Goal: Transaction & Acquisition: Purchase product/service

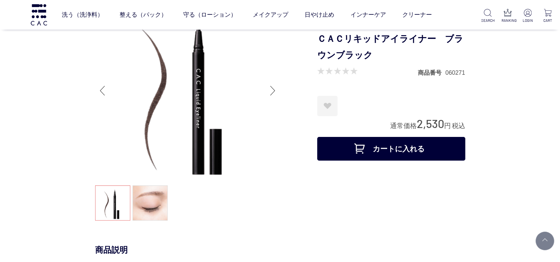
scroll to position [74, 0]
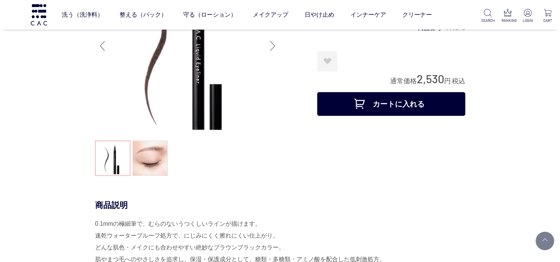
click at [383, 105] on button "カートに入れる" at bounding box center [391, 104] width 148 height 24
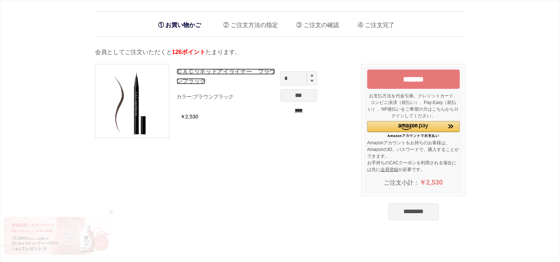
click at [187, 71] on link "ＣＡＣリキッドアイライナー　ブラウンブラック" at bounding box center [225, 76] width 99 height 16
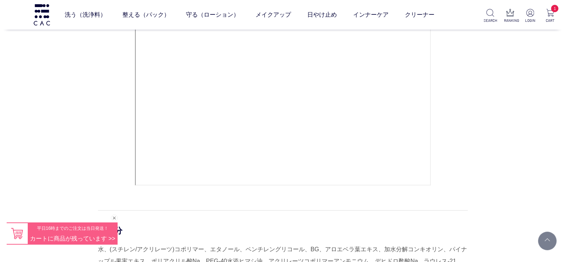
scroll to position [370, 0]
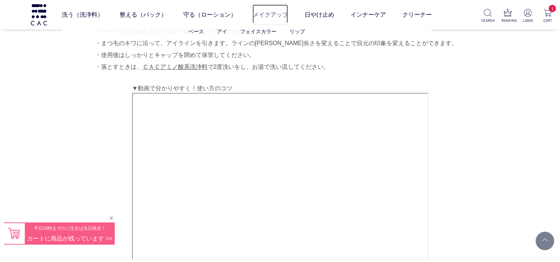
click at [257, 13] on link "メイクアップ" at bounding box center [270, 14] width 36 height 21
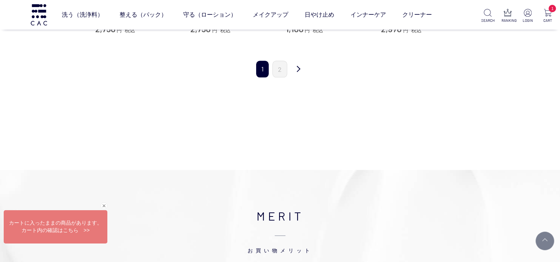
scroll to position [851, 0]
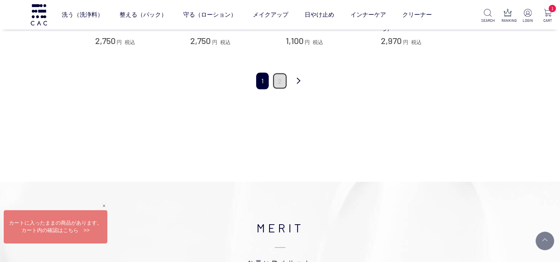
click at [275, 77] on link "2" at bounding box center [279, 80] width 15 height 17
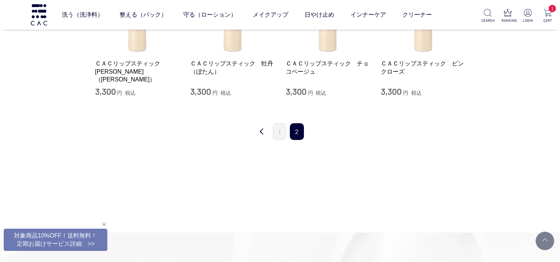
scroll to position [185, 0]
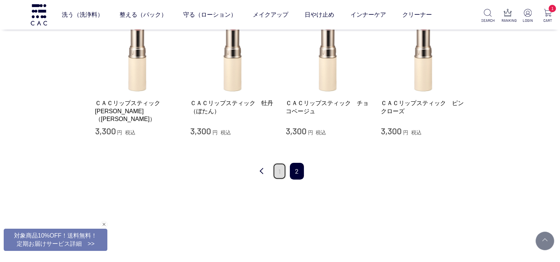
click at [281, 169] on link "1" at bounding box center [279, 171] width 13 height 17
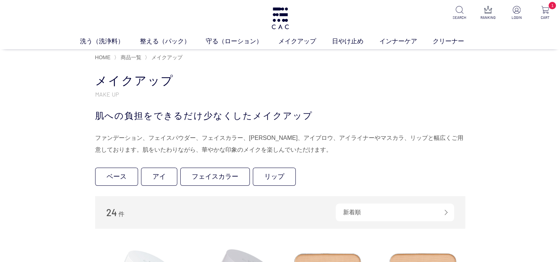
scroll to position [37, 0]
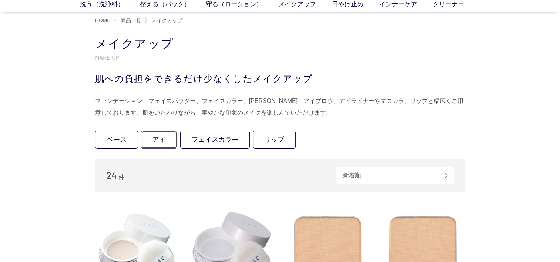
click at [157, 138] on link "アイ" at bounding box center [159, 140] width 36 height 18
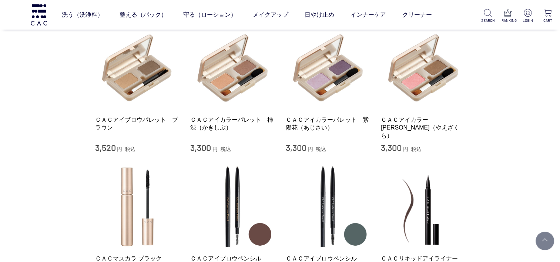
scroll to position [74, 0]
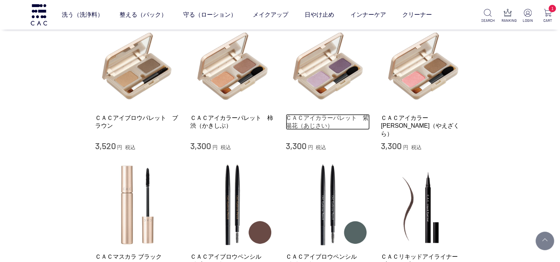
click at [319, 118] on link "ＣＡＣアイカラーパレット　紫陽花（あじさい）" at bounding box center [328, 122] width 84 height 16
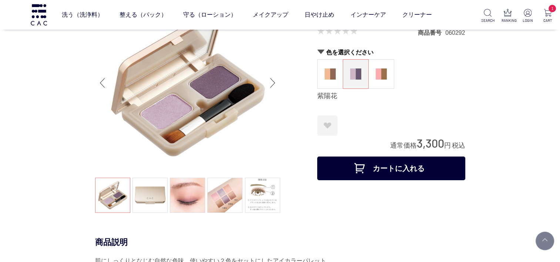
scroll to position [74, 0]
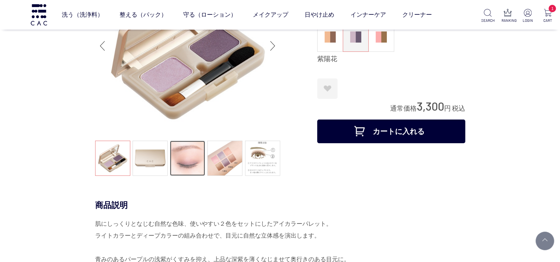
click at [183, 168] on link at bounding box center [187, 158] width 35 height 35
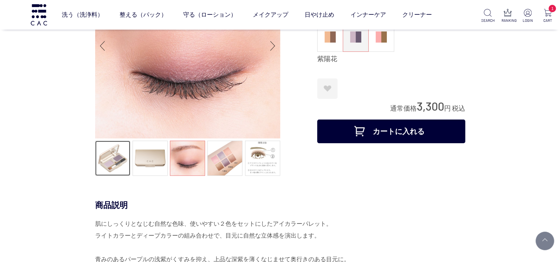
click at [118, 158] on link at bounding box center [112, 158] width 35 height 35
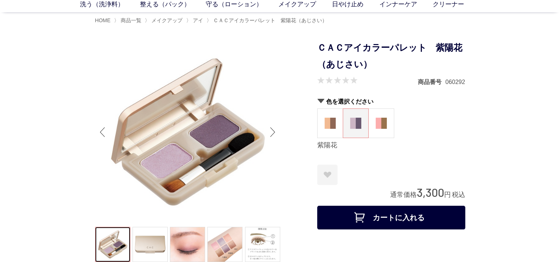
scroll to position [0, 0]
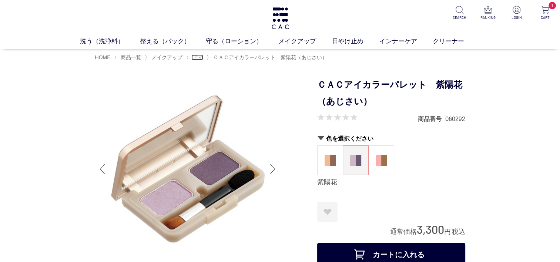
click at [197, 57] on span "アイ" at bounding box center [198, 57] width 10 height 6
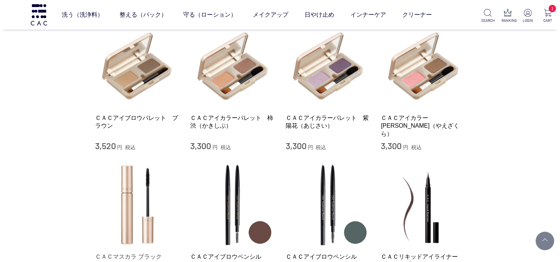
scroll to position [185, 0]
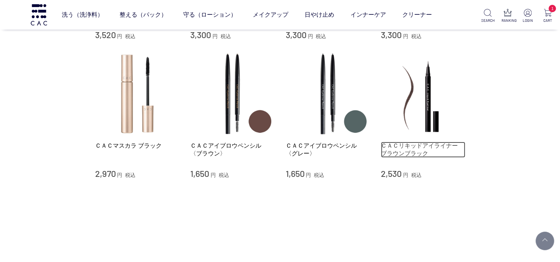
click at [412, 147] on link "ＣＡＣリキッドアイライナー　ブラウンブラック" at bounding box center [423, 150] width 84 height 16
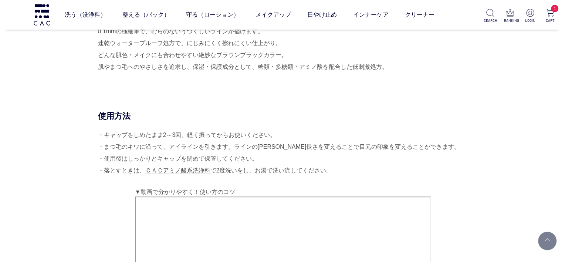
scroll to position [185, 0]
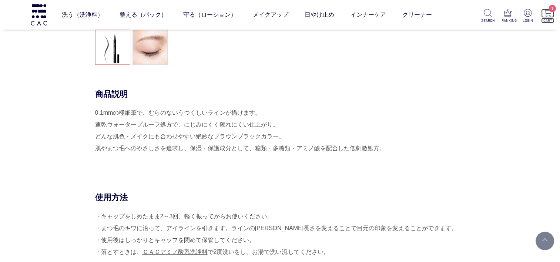
click at [550, 14] on img at bounding box center [547, 13] width 8 height 8
click at [262, 15] on link "メイクアップ" at bounding box center [270, 14] width 36 height 21
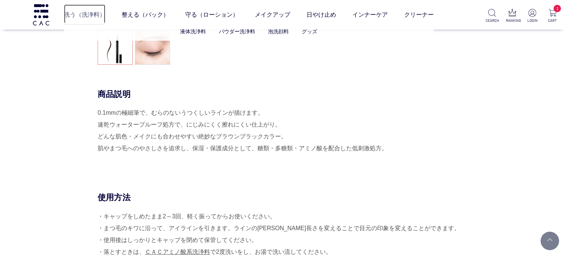
click at [85, 13] on link "洗う（洗浄料）" at bounding box center [84, 14] width 41 height 21
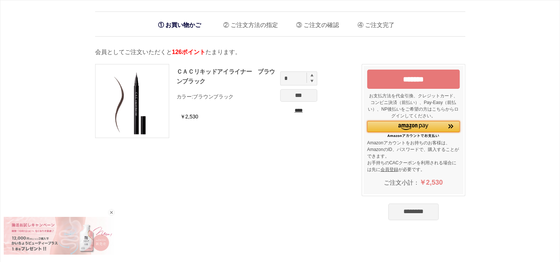
click at [386, 131] on div "Amazon Pay - Amazonアカウントをお使いください" at bounding box center [413, 126] width 92 height 11
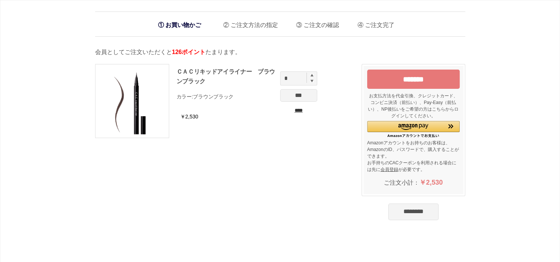
click at [401, 84] on input "*******" at bounding box center [413, 79] width 92 height 19
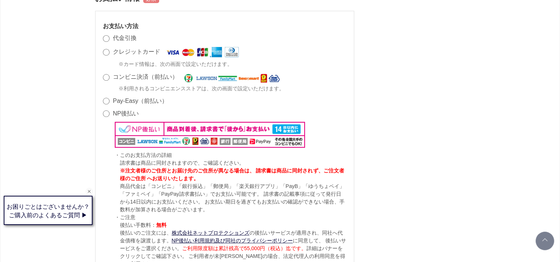
scroll to position [592, 0]
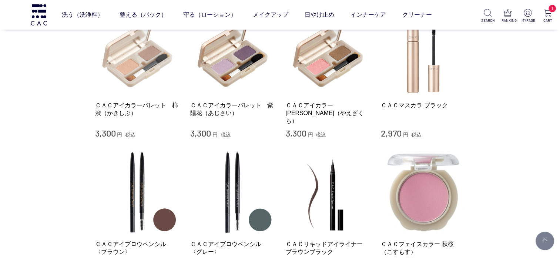
scroll to position [444, 0]
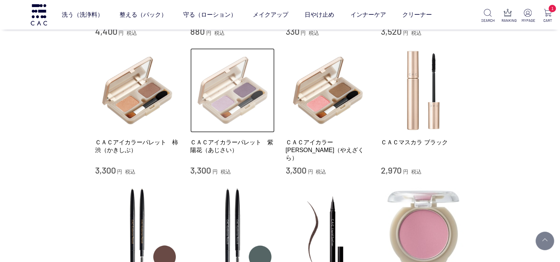
click at [225, 92] on img at bounding box center [232, 90] width 84 height 84
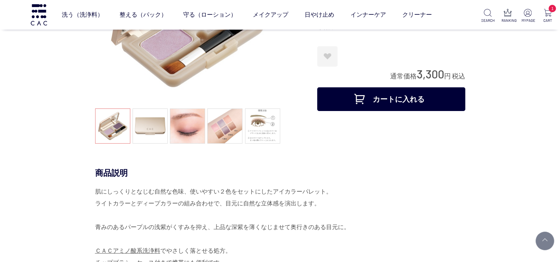
scroll to position [111, 0]
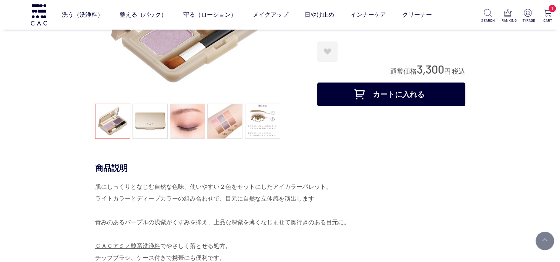
click at [121, 134] on ul at bounding box center [187, 122] width 185 height 37
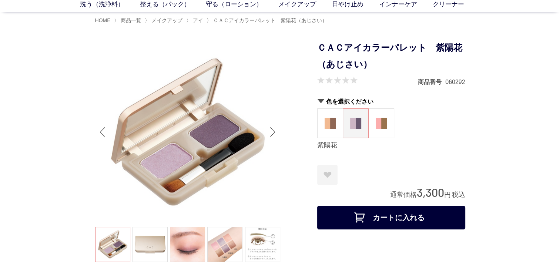
scroll to position [74, 0]
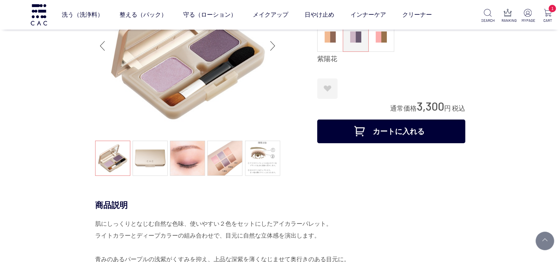
click at [411, 133] on button "カートに入れる" at bounding box center [391, 131] width 148 height 24
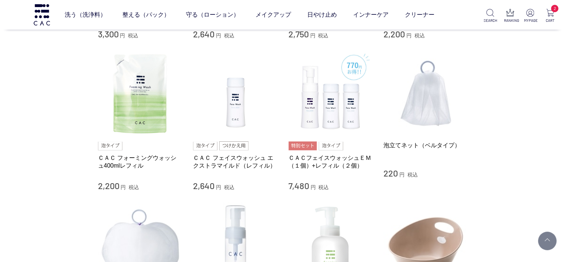
scroll to position [444, 0]
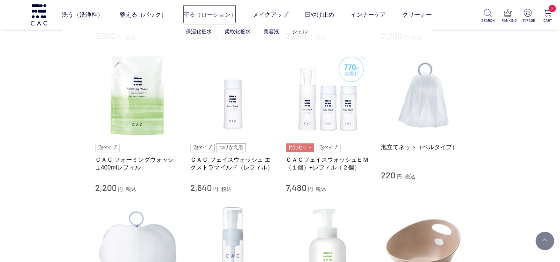
click at [200, 14] on link "守る（ローション）" at bounding box center [209, 14] width 53 height 21
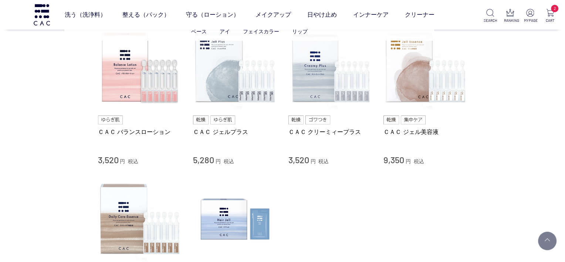
scroll to position [296, 0]
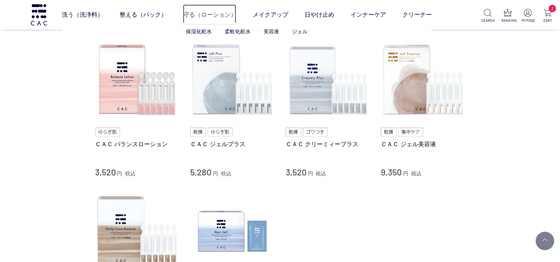
click at [202, 16] on link "守る（ローション）" at bounding box center [209, 14] width 53 height 21
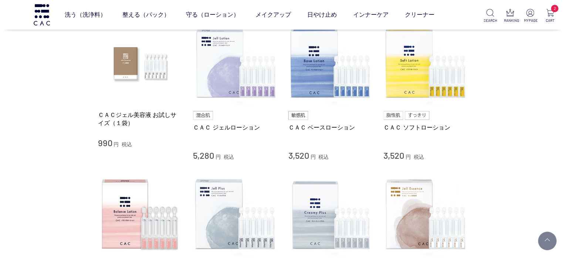
scroll to position [148, 0]
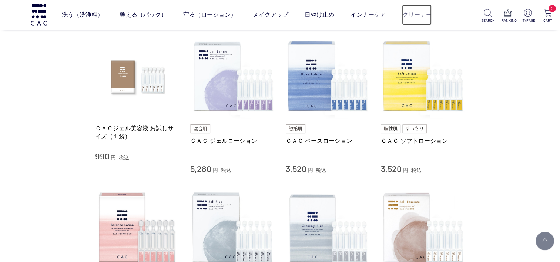
click at [414, 16] on link "クリーナー" at bounding box center [417, 14] width 30 height 21
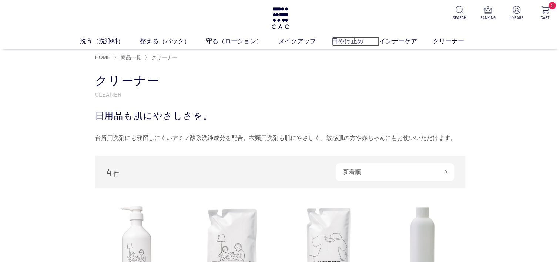
click at [346, 42] on link "日やけ止め" at bounding box center [355, 42] width 47 height 10
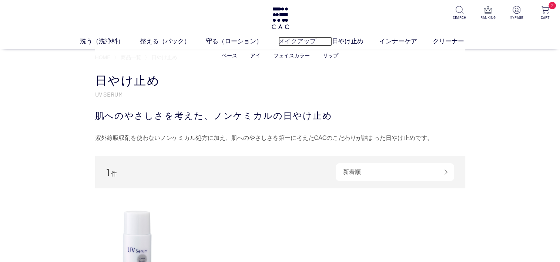
click at [287, 41] on link "メイクアップ" at bounding box center [305, 42] width 54 height 10
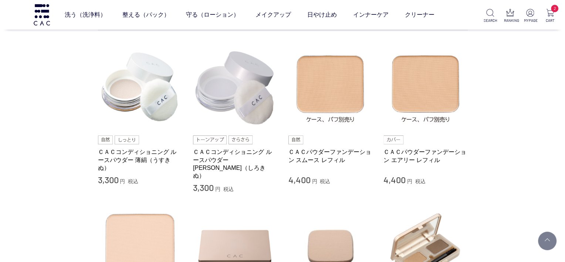
scroll to position [148, 0]
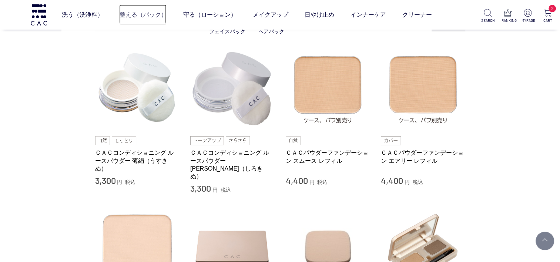
click at [136, 19] on link "整える（パック）" at bounding box center [142, 14] width 47 height 21
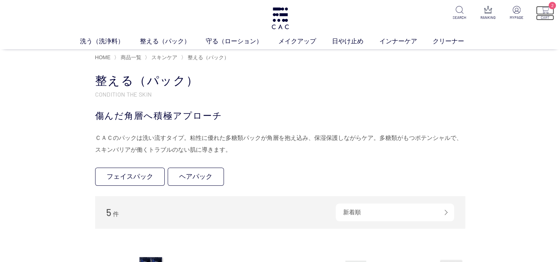
click at [546, 8] on img at bounding box center [545, 10] width 8 height 8
click at [338, 56] on ul "ベース アイ フェイスカラー リップ" at bounding box center [280, 56] width 370 height 18
click at [333, 56] on link "リップ" at bounding box center [331, 56] width 16 height 6
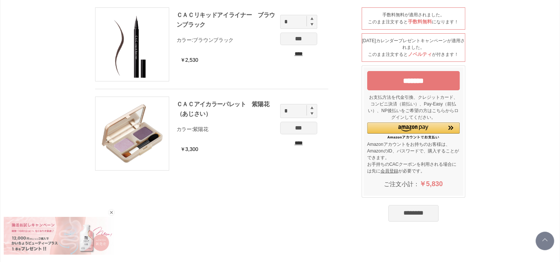
scroll to position [37, 0]
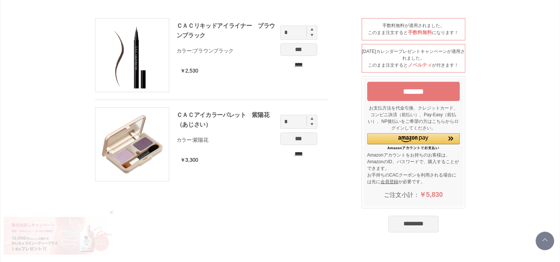
click at [401, 86] on input "*******" at bounding box center [413, 91] width 92 height 19
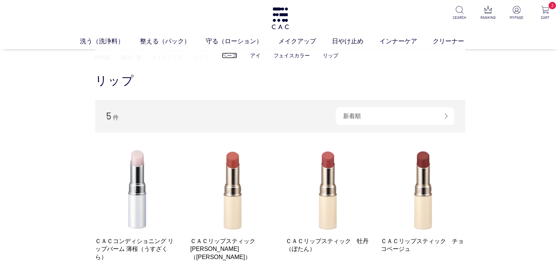
click at [225, 55] on link "ベース" at bounding box center [230, 56] width 16 height 6
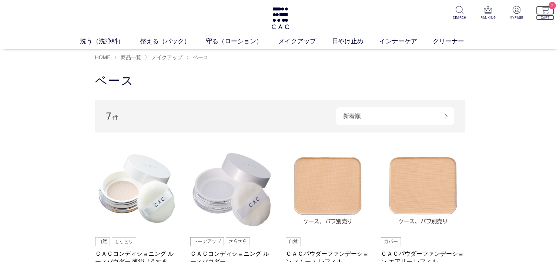
click at [544, 11] on img at bounding box center [545, 10] width 8 height 8
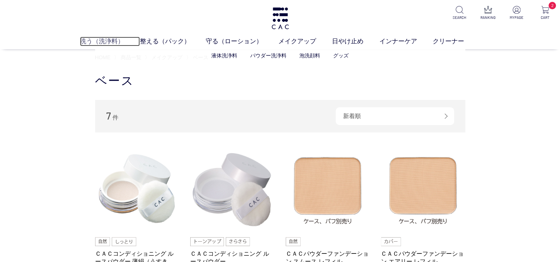
click at [104, 40] on link "洗う（洗浄料）" at bounding box center [110, 42] width 60 height 10
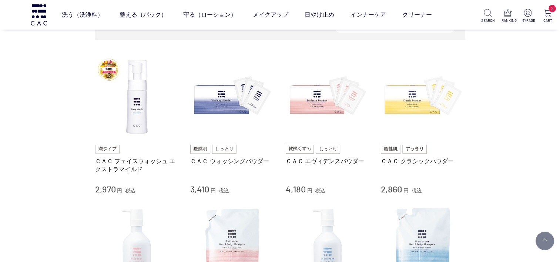
scroll to position [148, 0]
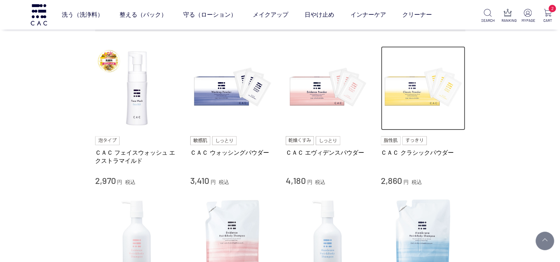
click at [418, 97] on img at bounding box center [423, 88] width 84 height 84
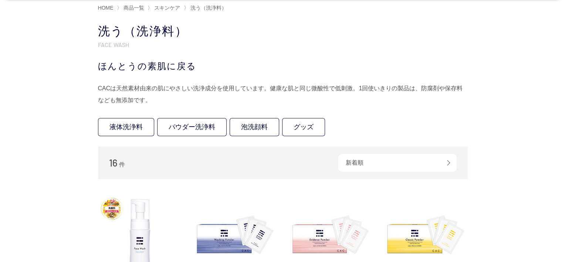
scroll to position [37, 0]
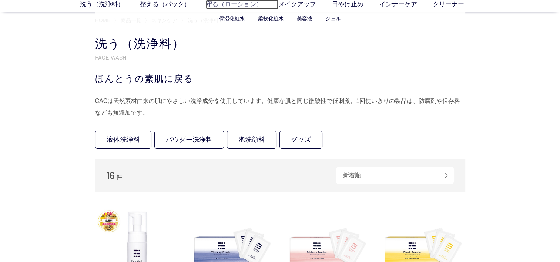
click at [217, 9] on link "守る（ローション）" at bounding box center [242, 5] width 72 height 10
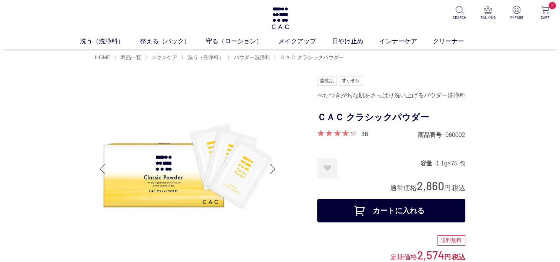
drag, startPoint x: 405, startPoint y: 209, endPoint x: 401, endPoint y: 209, distance: 4.5
click at [406, 209] on button "カートに入れる" at bounding box center [391, 211] width 148 height 24
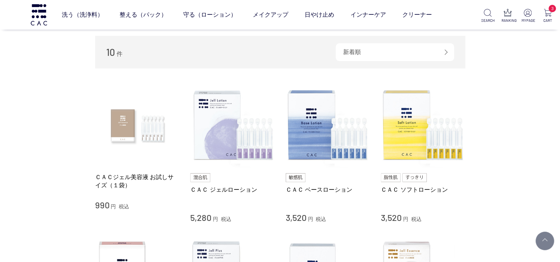
scroll to position [111, 0]
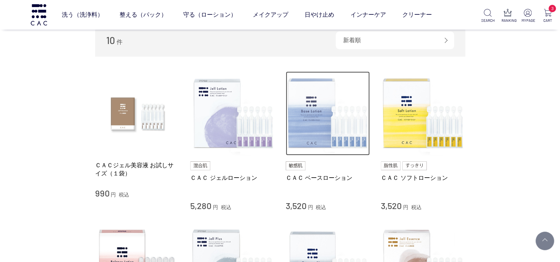
click at [313, 129] on img at bounding box center [328, 113] width 84 height 84
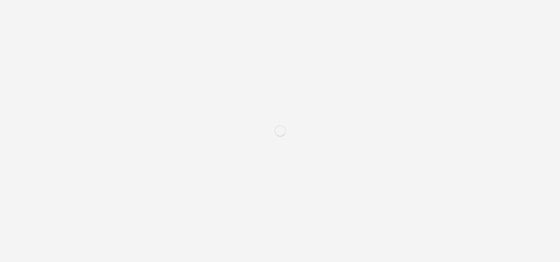
scroll to position [50, 0]
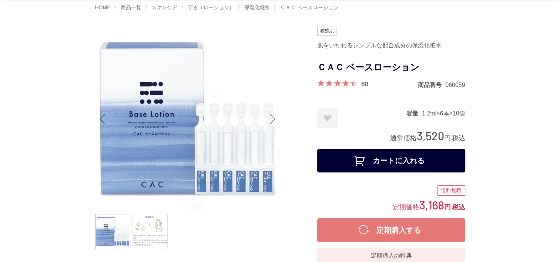
click at [391, 165] on button "カートに入れる" at bounding box center [391, 161] width 148 height 24
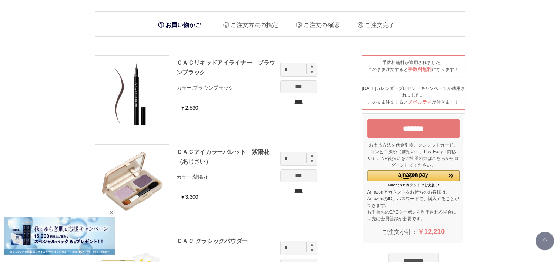
click at [420, 128] on input "*******" at bounding box center [413, 128] width 92 height 19
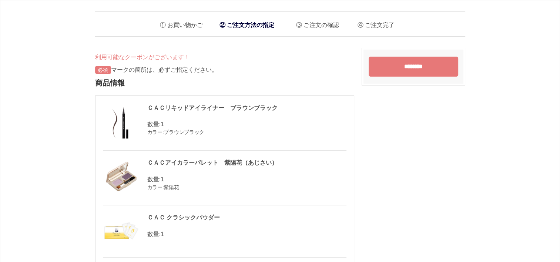
click at [412, 70] on input "********" at bounding box center [413, 67] width 90 height 20
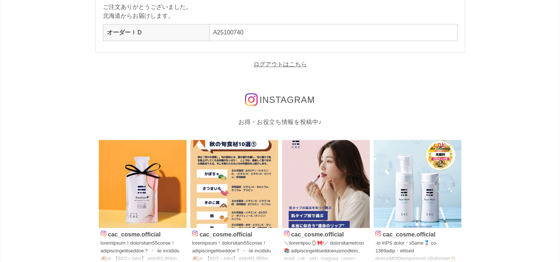
scroll to position [74, 0]
